Goal: Information Seeking & Learning: Learn about a topic

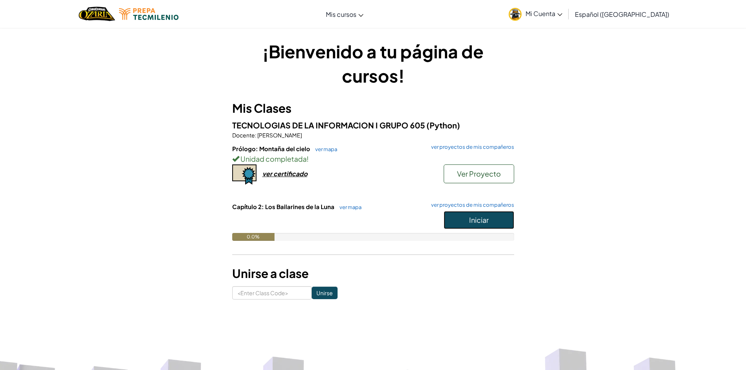
click at [492, 226] on button "Iniciar" at bounding box center [479, 220] width 71 height 18
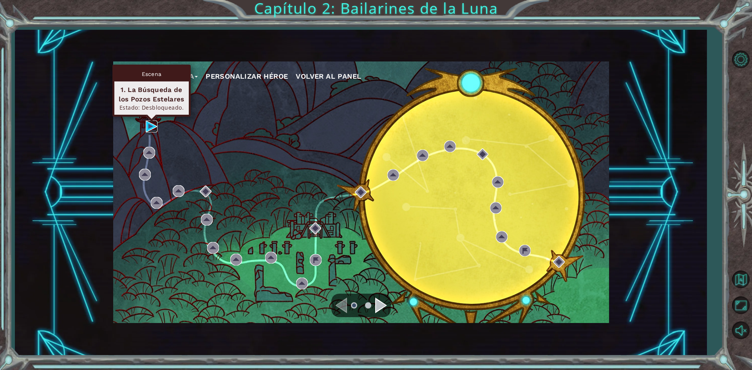
click at [154, 125] on img at bounding box center [152, 127] width 12 height 12
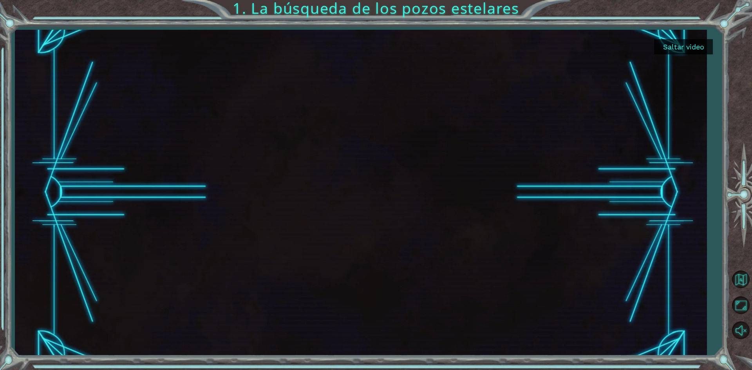
click at [690, 45] on button "Saltar video" at bounding box center [683, 46] width 59 height 15
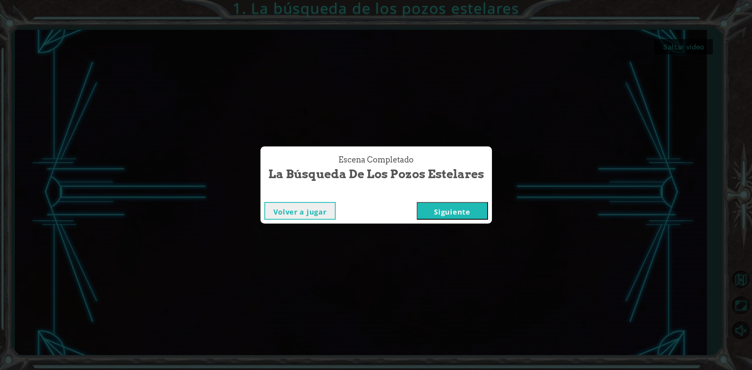
click at [473, 207] on button "Siguiente" at bounding box center [452, 211] width 71 height 18
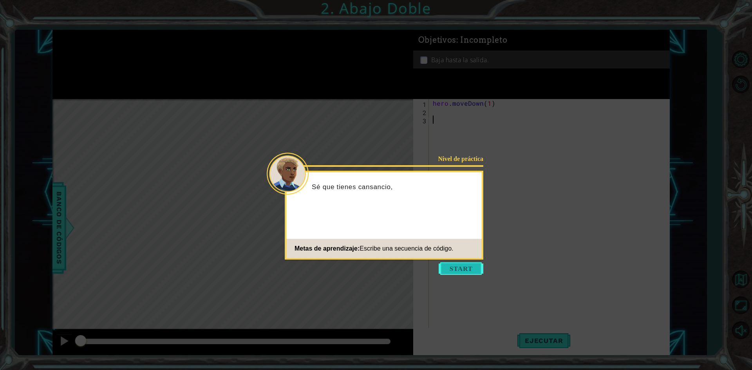
click at [456, 268] on button "Start" at bounding box center [461, 269] width 45 height 13
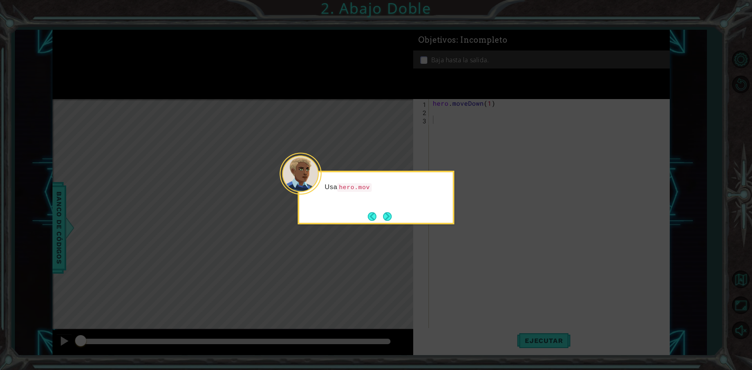
click at [388, 214] on button "Next" at bounding box center [387, 216] width 9 height 9
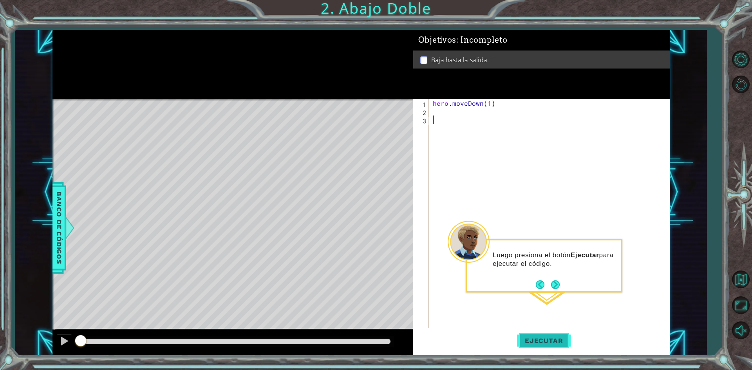
click at [548, 338] on span "Ejecutar" at bounding box center [544, 341] width 54 height 8
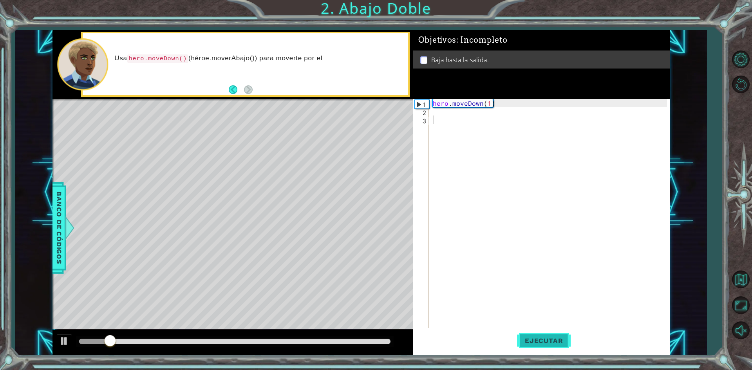
click at [548, 338] on span "Ejecutar" at bounding box center [544, 341] width 54 height 8
click at [489, 105] on div "hero . moveDown ( 1 )" at bounding box center [551, 222] width 240 height 247
type textarea "hero.moveDown(2)"
click at [546, 335] on button "Ejecutar" at bounding box center [544, 340] width 54 height 25
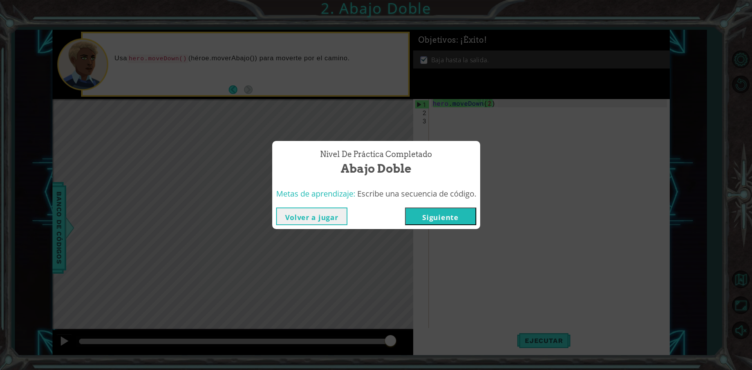
click at [433, 215] on button "Siguiente" at bounding box center [440, 217] width 71 height 18
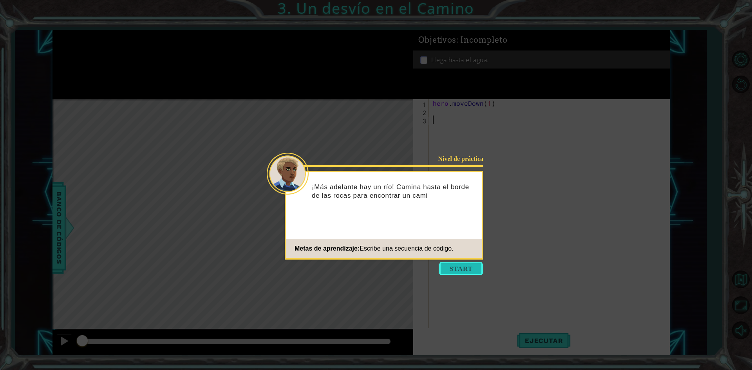
click at [459, 268] on button "Start" at bounding box center [461, 269] width 45 height 13
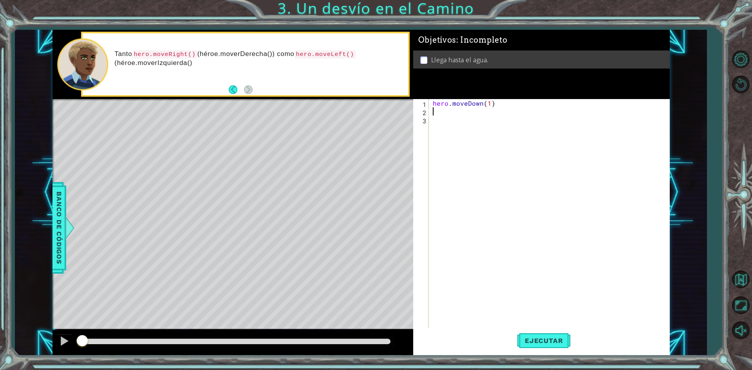
click at [439, 110] on div "hero . moveDown ( 1 )" at bounding box center [551, 222] width 240 height 247
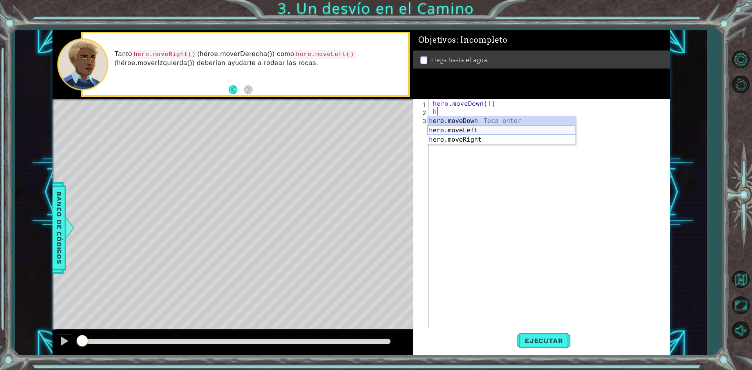
click at [468, 129] on div "h ero.moveDown Toca enter h ero.moveLeft Toca enter h ero.moveRight Toca enter" at bounding box center [501, 139] width 148 height 47
type textarea "hero.moveLeft(1)"
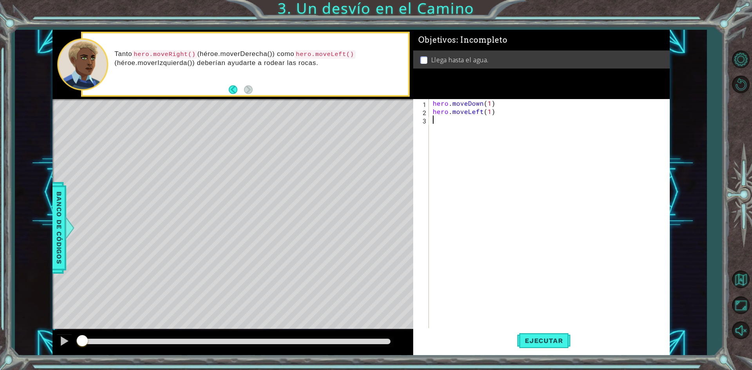
click at [449, 119] on div "hero . moveDown ( 1 ) hero . moveLeft ( 1 )" at bounding box center [551, 222] width 240 height 247
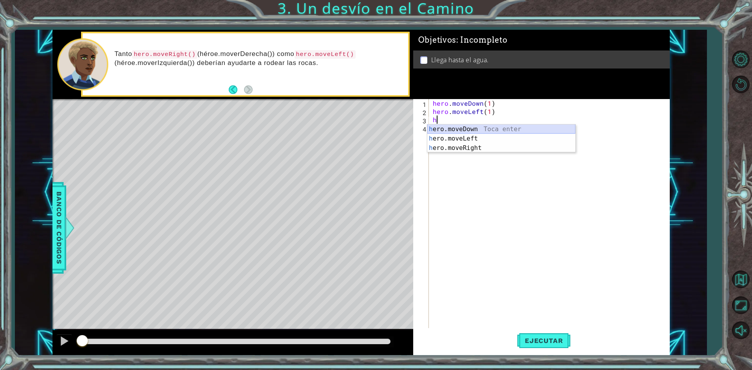
click at [464, 127] on div "h ero.moveDown Toca enter h ero.moveLeft Toca enter h ero.moveRight Toca enter" at bounding box center [501, 148] width 148 height 47
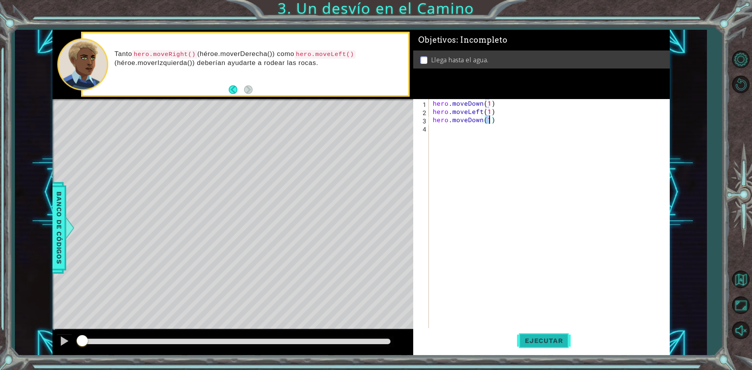
type textarea "hero.moveDown(1)"
click at [534, 339] on span "Ejecutar" at bounding box center [544, 341] width 54 height 8
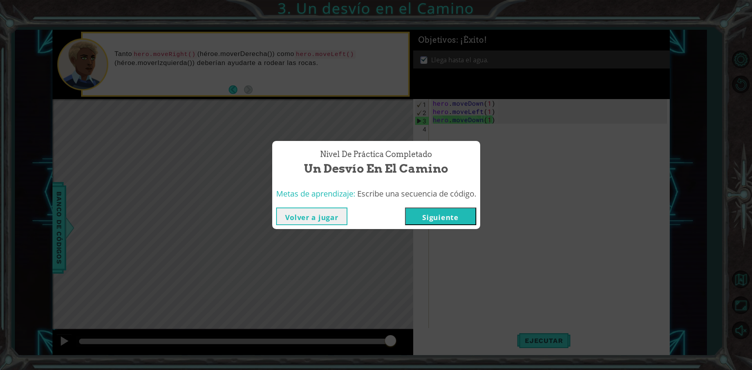
click at [456, 213] on button "Siguiente" at bounding box center [440, 217] width 71 height 18
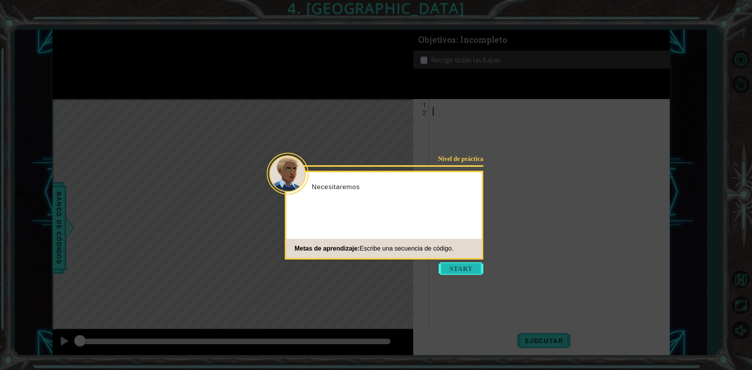
click at [470, 266] on button "Start" at bounding box center [461, 269] width 45 height 13
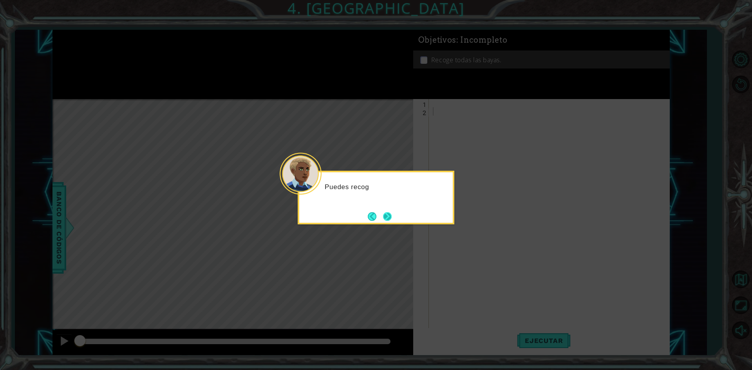
click at [391, 220] on button "Next" at bounding box center [387, 216] width 9 height 9
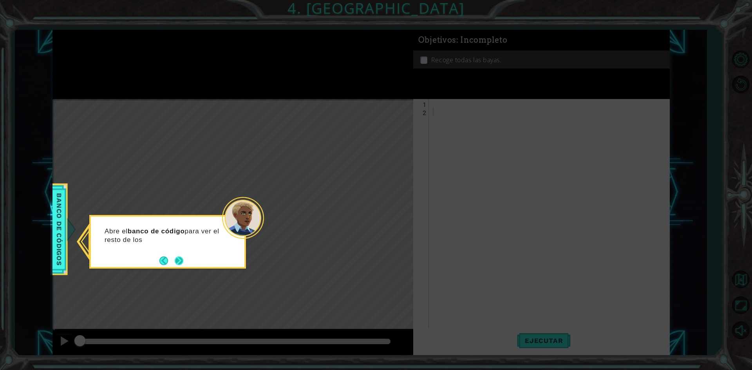
click at [183, 260] on button "Next" at bounding box center [179, 261] width 9 height 9
click at [182, 262] on button "Next" at bounding box center [179, 261] width 9 height 9
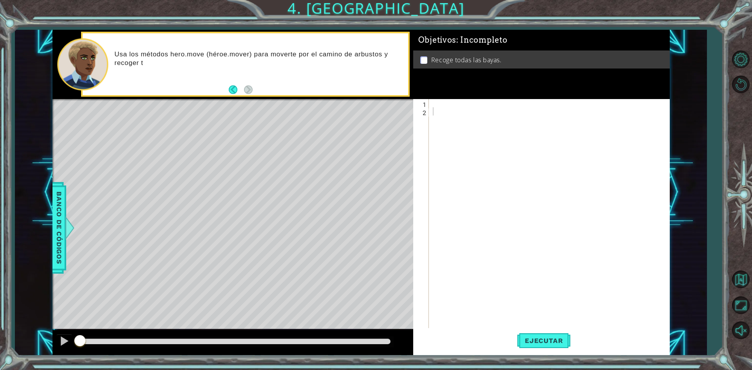
click at [430, 102] on div "1 2 ההההההההההההההההההההההההההההההההההההההההההההההההההההההההההההההההההההההההההה…" at bounding box center [540, 214] width 254 height 230
click at [431, 102] on div at bounding box center [551, 222] width 240 height 247
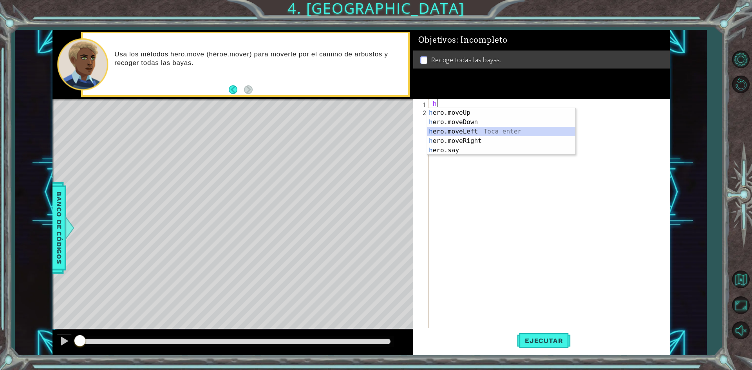
click at [475, 130] on div "h ero.moveUp Toca enter h ero.moveDown Toca enter h ero.moveLeft Toca enter h e…" at bounding box center [501, 141] width 148 height 66
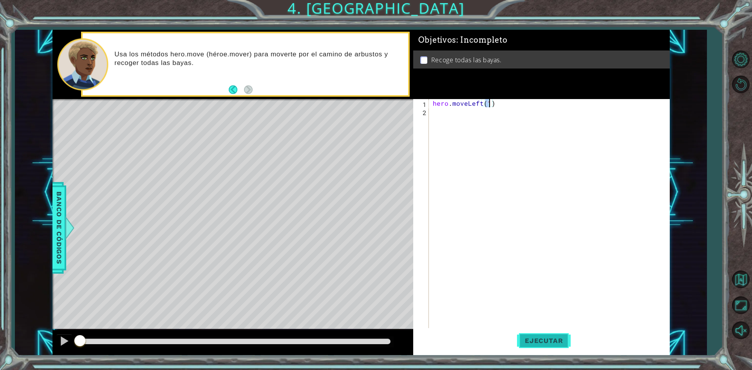
click at [550, 333] on button "Ejecutar" at bounding box center [544, 340] width 54 height 25
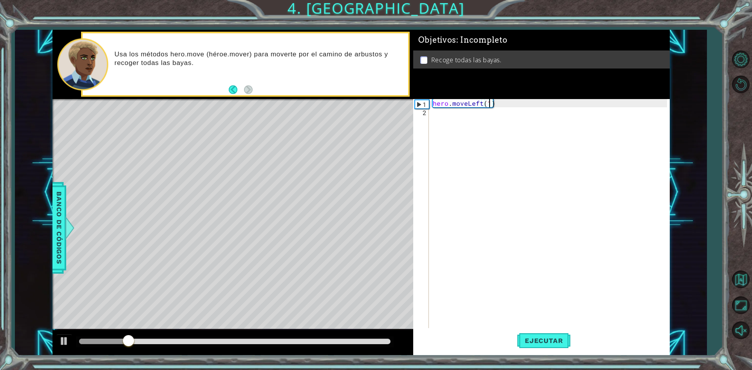
type textarea "hero.moveLeft(1h)"
click at [440, 116] on div "hero . moveLeft ( 1 h )" at bounding box center [551, 222] width 240 height 247
type textarea "h"
